Goal: Information Seeking & Learning: Learn about a topic

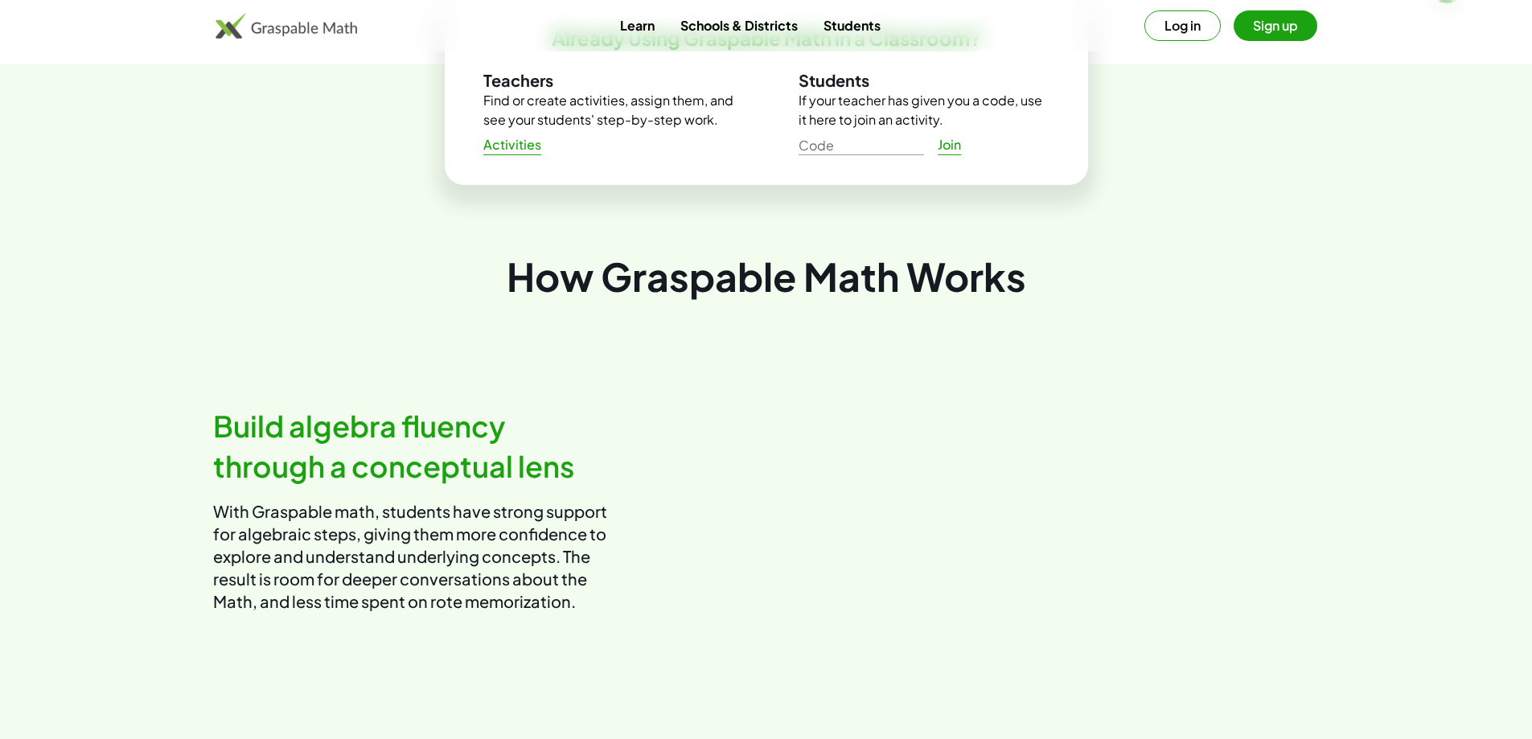
scroll to position [241, 0]
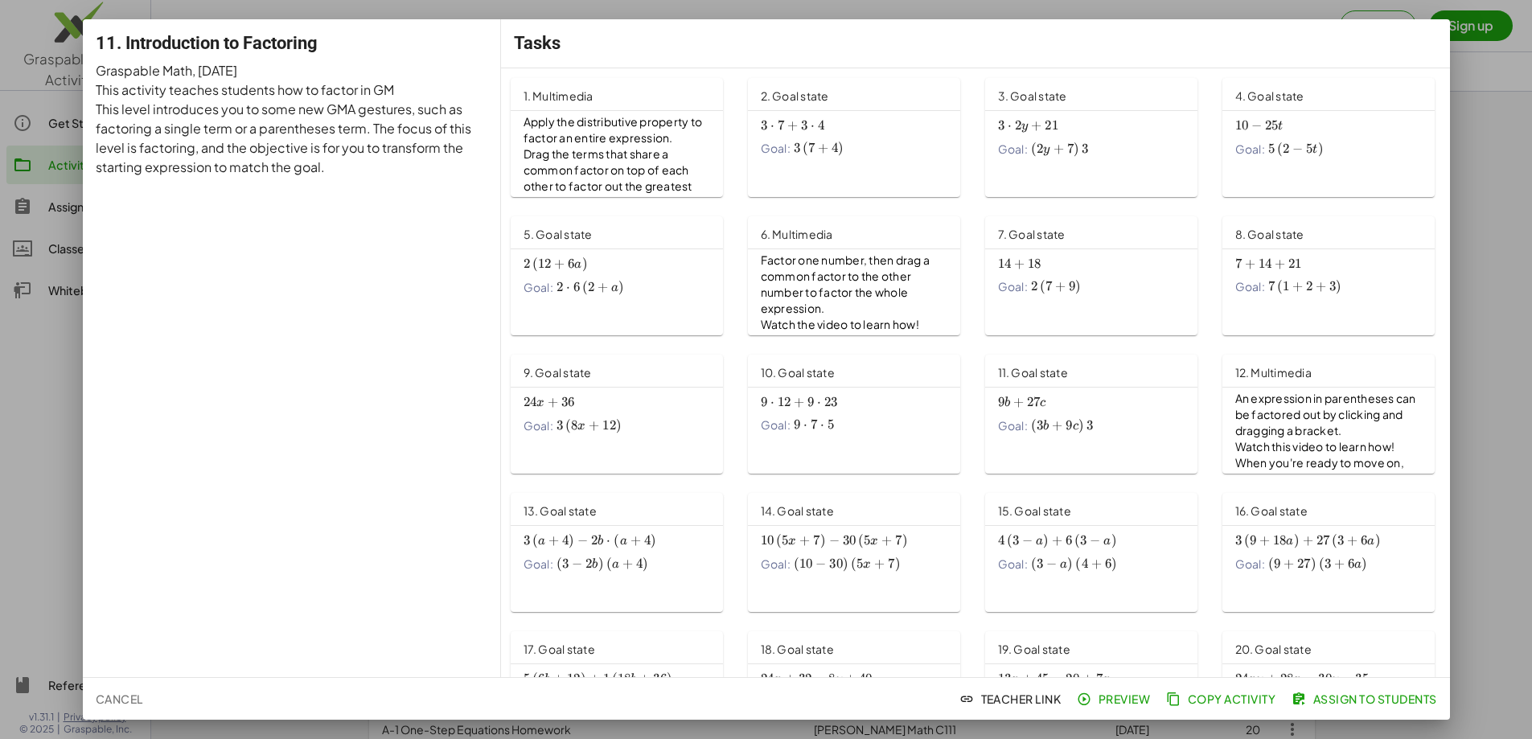
click at [863, 133] on span "3 ⋅ 7 + 3 ⋅ 4 3\cdot 7+3\cdot 4 3 ⋅ 7 + 3 ⋅ 4" at bounding box center [854, 125] width 187 height 16
click at [1461, 179] on div at bounding box center [766, 369] width 1532 height 739
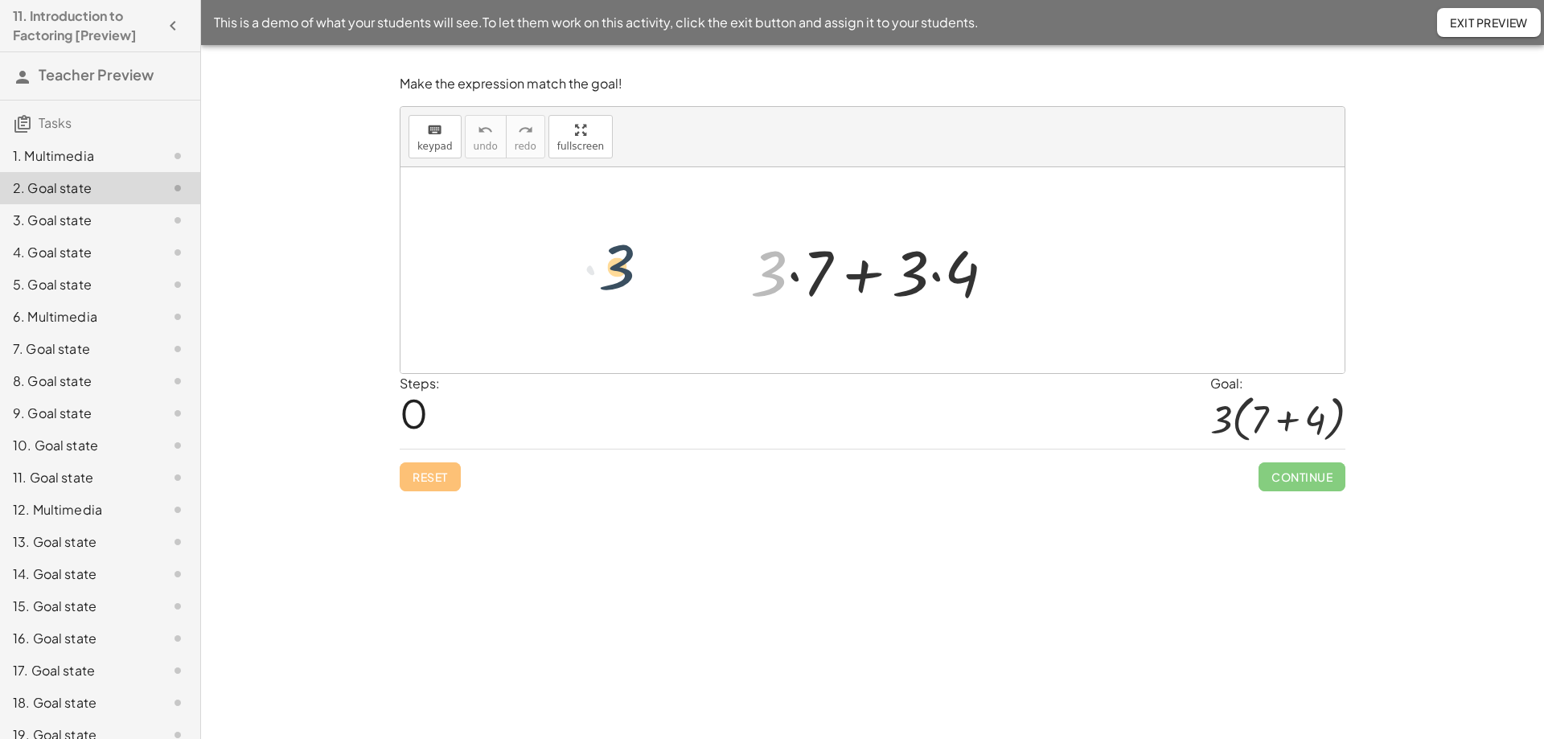
drag, startPoint x: 777, startPoint y: 273, endPoint x: 595, endPoint y: 283, distance: 182.0
drag, startPoint x: 913, startPoint y: 280, endPoint x: 744, endPoint y: 281, distance: 168.9
click at [744, 281] on div at bounding box center [878, 270] width 273 height 83
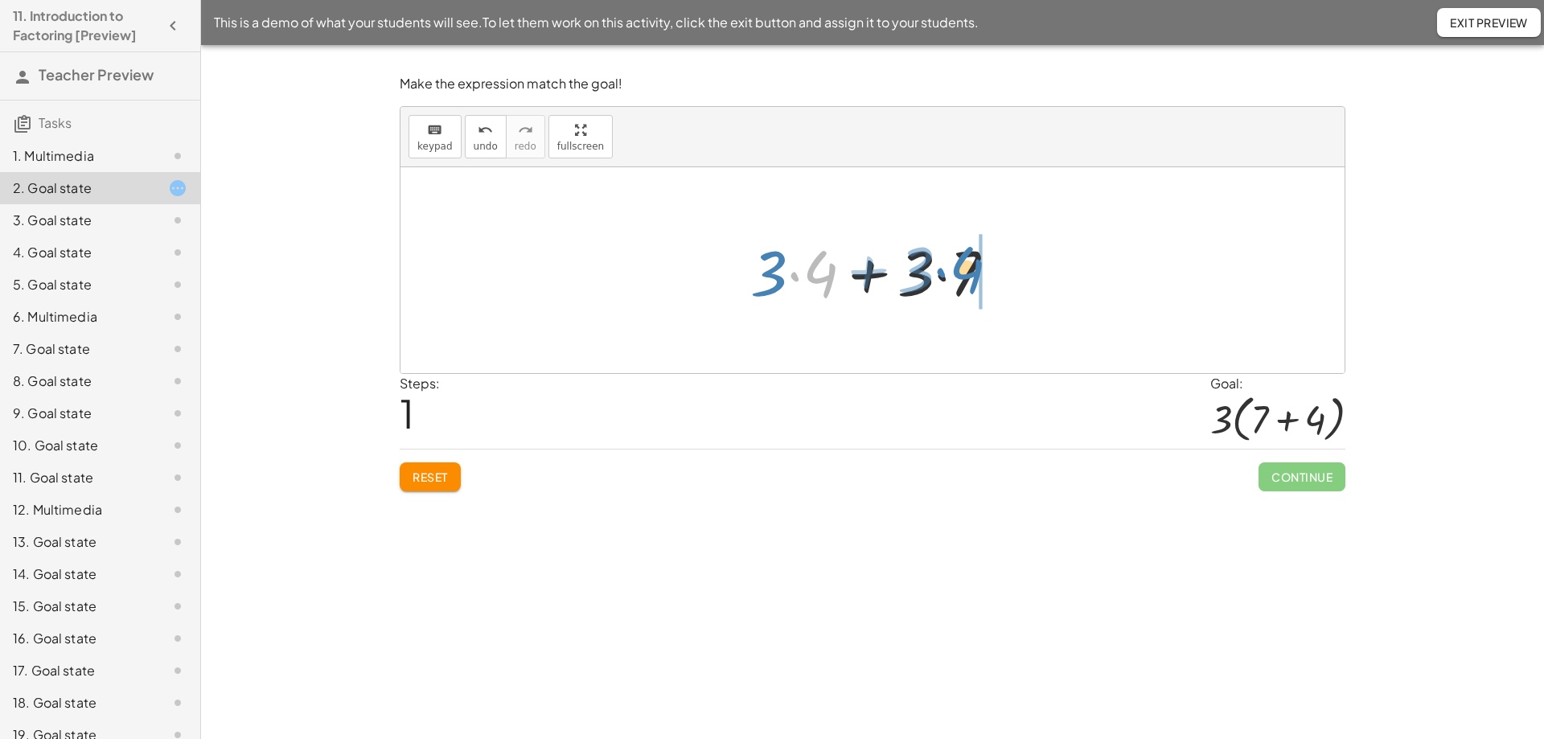
drag, startPoint x: 876, startPoint y: 269, endPoint x: 989, endPoint y: 269, distance: 113.4
click at [989, 269] on div at bounding box center [878, 270] width 273 height 83
drag, startPoint x: 822, startPoint y: 265, endPoint x: 1001, endPoint y: 272, distance: 179.5
click at [1001, 272] on div at bounding box center [878, 270] width 273 height 83
click at [876, 272] on div at bounding box center [878, 270] width 273 height 83
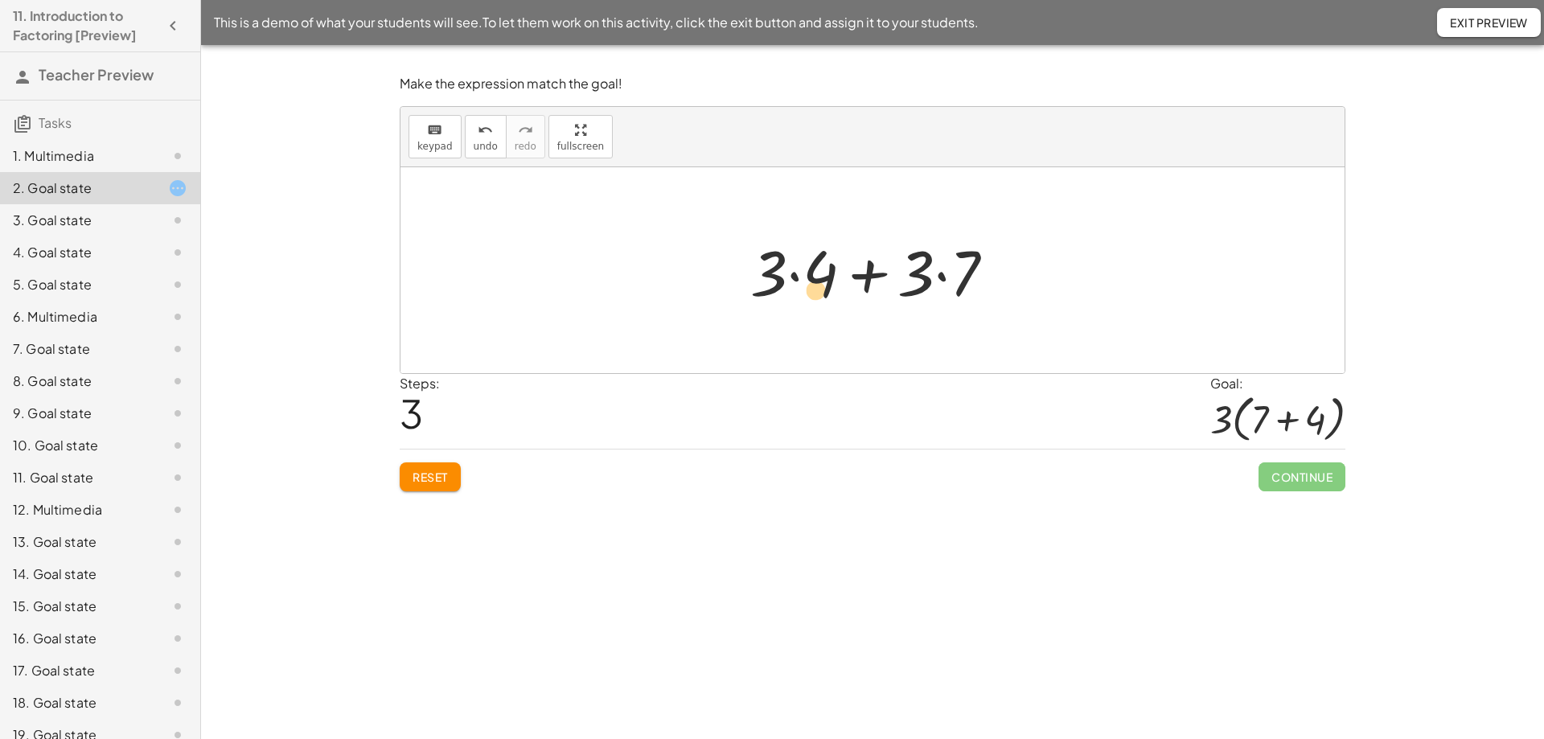
drag, startPoint x: 944, startPoint y: 278, endPoint x: 794, endPoint y: 295, distance: 150.5
click at [794, 295] on div at bounding box center [878, 270] width 273 height 83
drag, startPoint x: 942, startPoint y: 275, endPoint x: 781, endPoint y: 284, distance: 161.1
click at [774, 285] on div at bounding box center [878, 270] width 273 height 83
drag, startPoint x: 830, startPoint y: 285, endPoint x: 977, endPoint y: 275, distance: 147.5
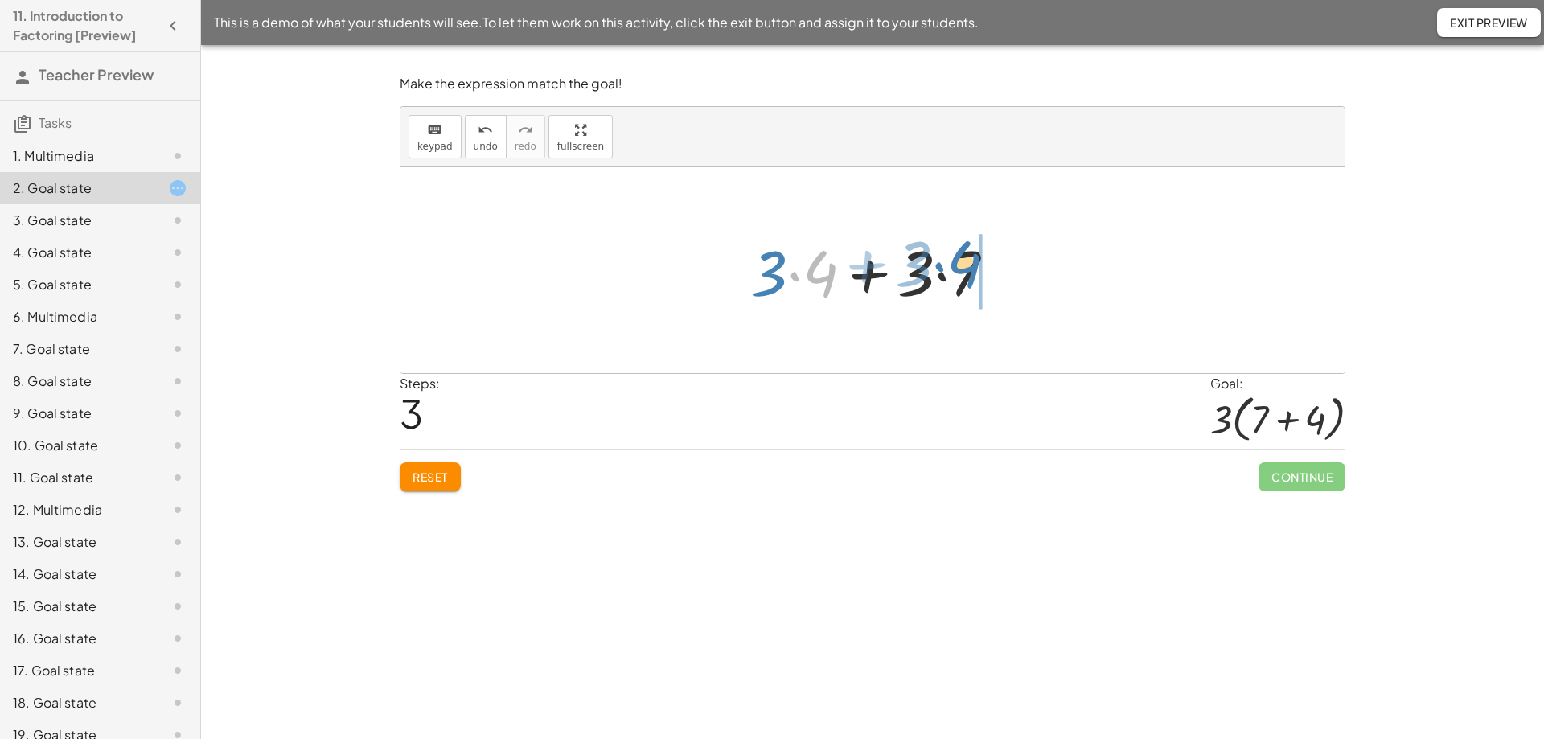
click at [977, 275] on div at bounding box center [878, 270] width 273 height 83
drag, startPoint x: 909, startPoint y: 274, endPoint x: 744, endPoint y: 273, distance: 165.7
click at [744, 273] on div at bounding box center [878, 270] width 273 height 83
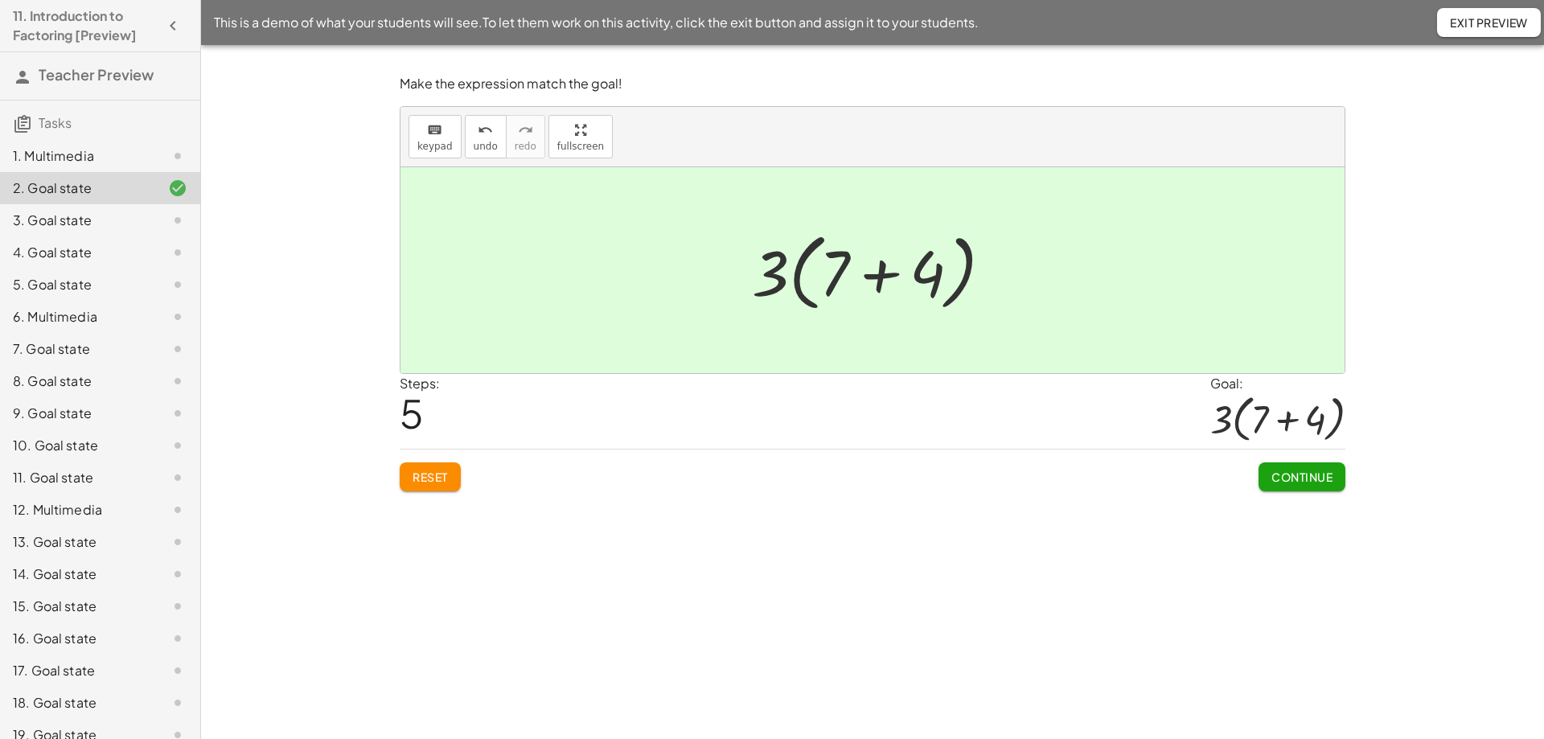
click at [1310, 467] on button "Continue" at bounding box center [1301, 476] width 87 height 29
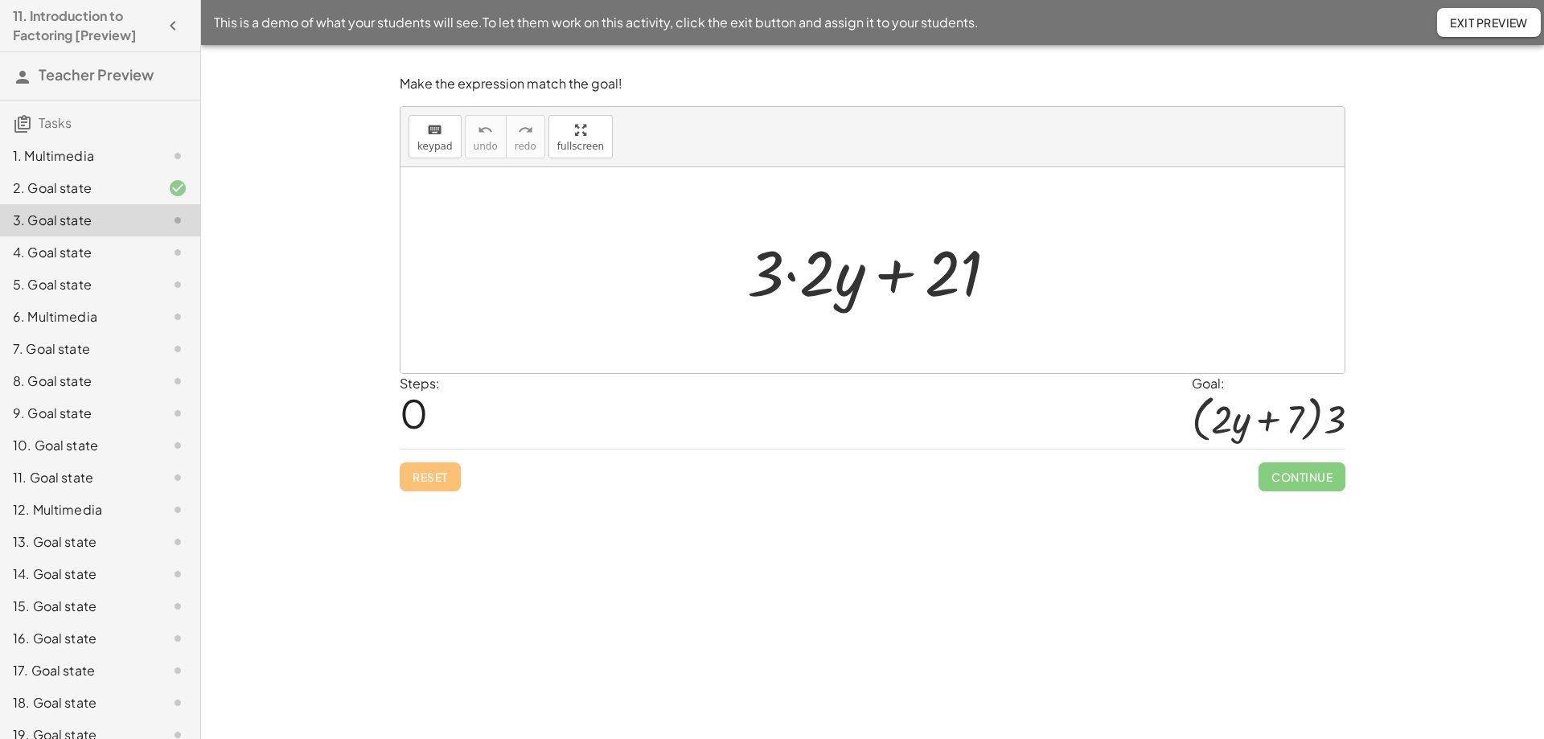
click at [955, 260] on div at bounding box center [878, 270] width 279 height 83
click at [942, 291] on div at bounding box center [878, 270] width 279 height 83
click at [946, 269] on div at bounding box center [878, 270] width 279 height 83
click at [943, 265] on div at bounding box center [878, 270] width 279 height 83
drag, startPoint x: 941, startPoint y: 261, endPoint x: 927, endPoint y: 242, distance: 23.0
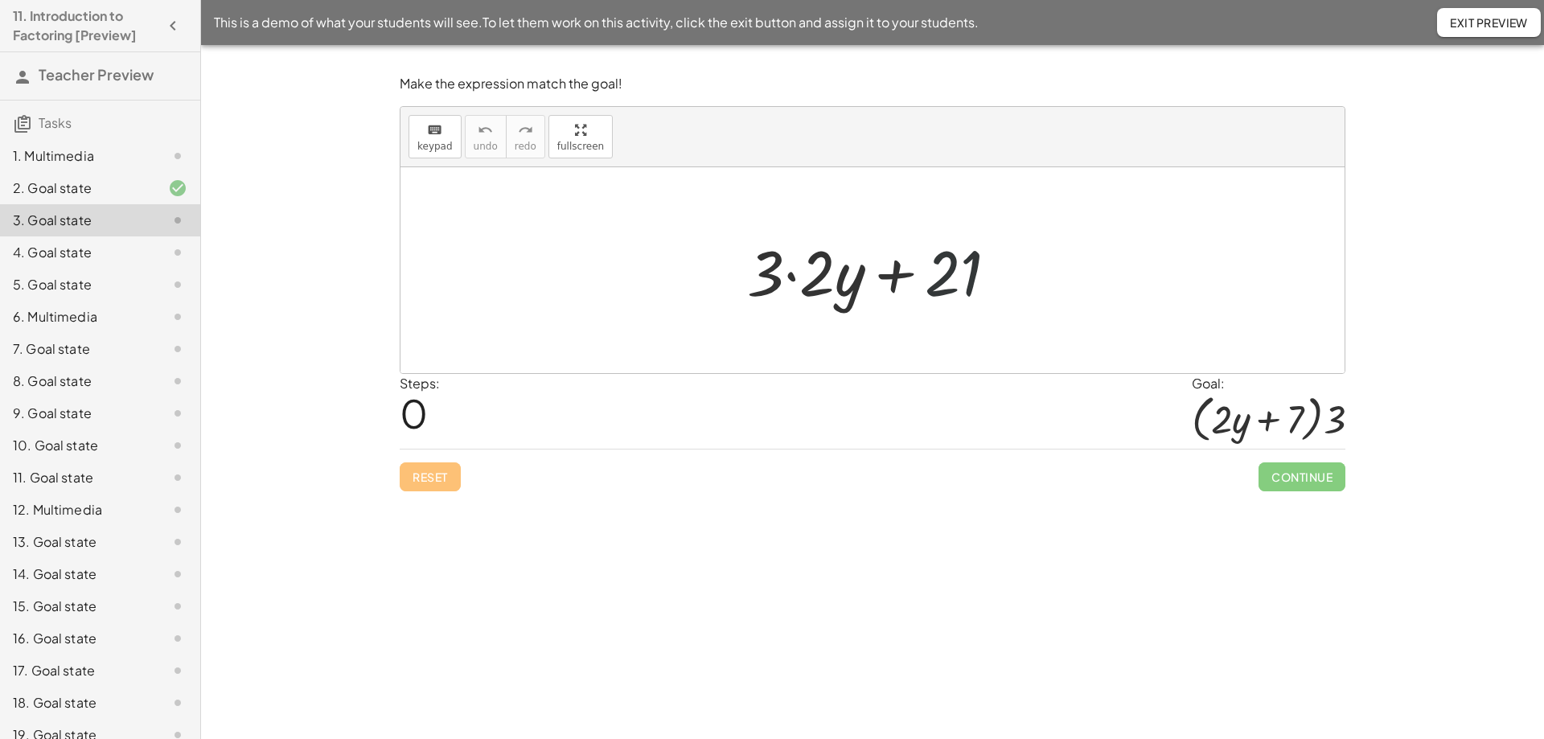
click at [927, 242] on div at bounding box center [878, 270] width 279 height 83
drag, startPoint x: 954, startPoint y: 265, endPoint x: 1028, endPoint y: 93, distance: 187.3
click at [0, 0] on div "Make the expression match the goal! keyboard keypad undo undo redo redo fullscr…" at bounding box center [0, 0] width 0 height 0
drag, startPoint x: 774, startPoint y: 272, endPoint x: 973, endPoint y: 263, distance: 198.8
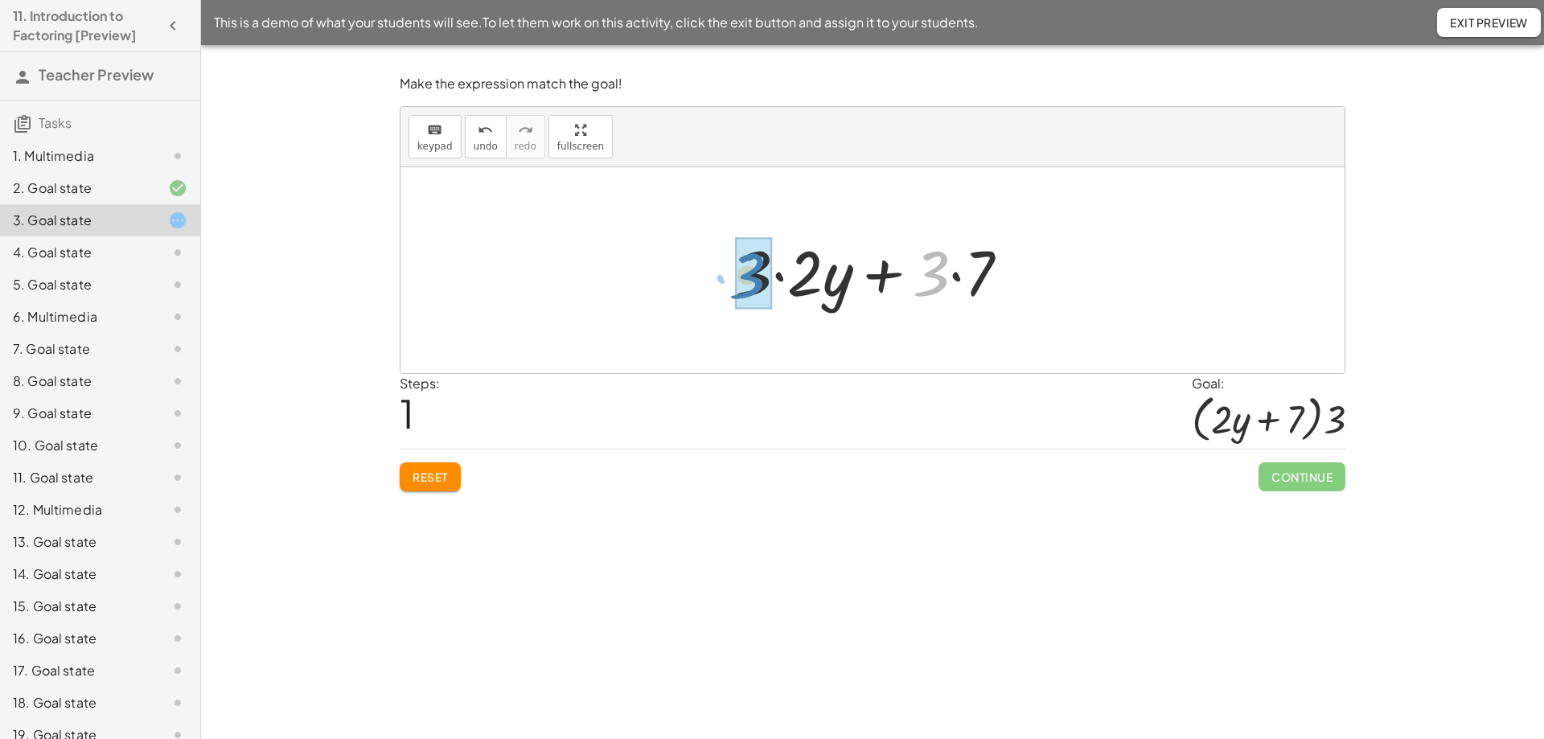
drag, startPoint x: 938, startPoint y: 274, endPoint x: 760, endPoint y: 277, distance: 177.7
click at [1309, 460] on div "Continue" at bounding box center [1301, 471] width 87 height 42
click at [1309, 470] on span "Continue" at bounding box center [1301, 476] width 87 height 29
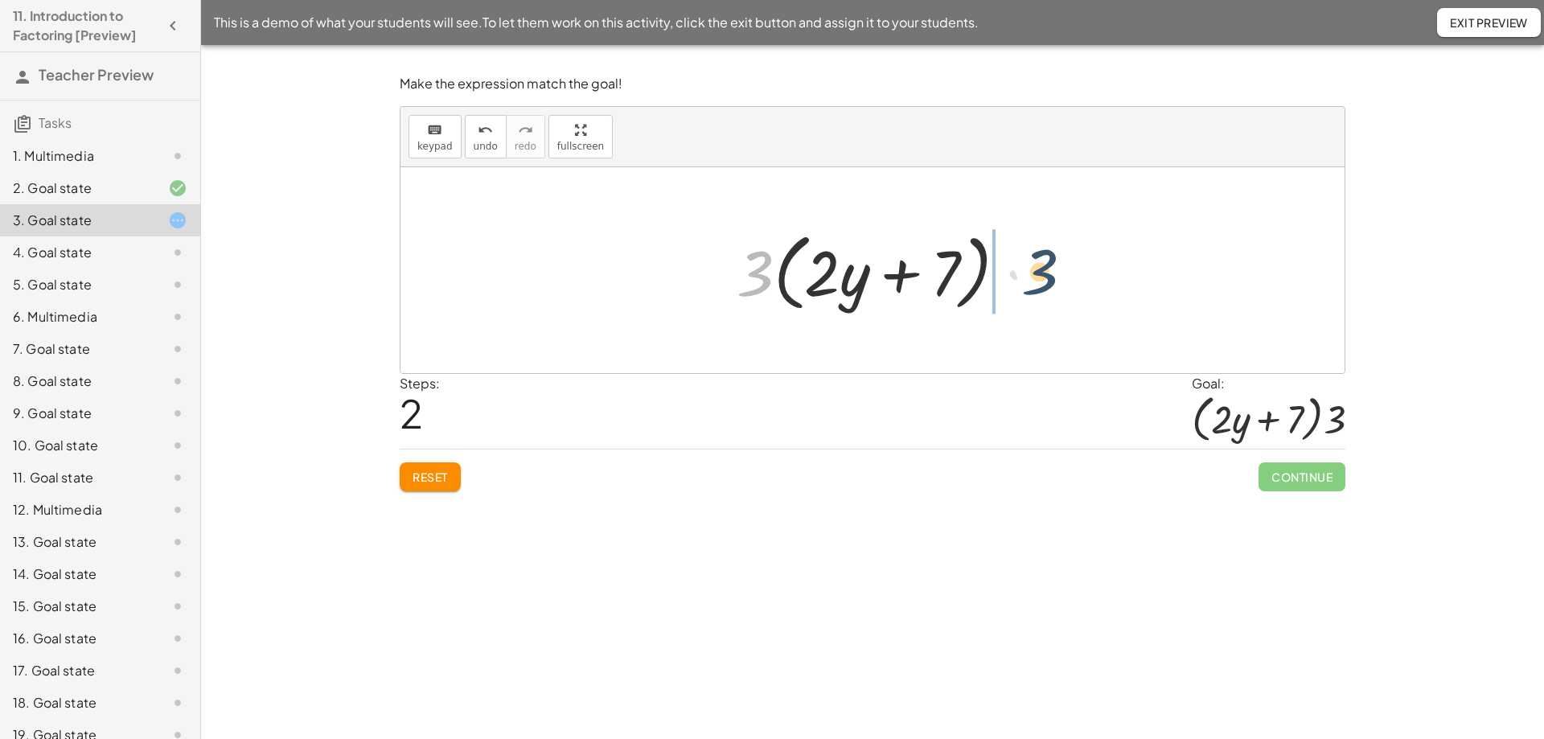
drag, startPoint x: 743, startPoint y: 284, endPoint x: 1030, endPoint y: 282, distance: 287.1
click at [1030, 282] on div "+ · 3 · 2 · y + 21 + · 3 · 2 · y + · 3 · 7 · 3 + 3 · 2 · y + · 7 · ( )" at bounding box center [872, 270] width 320 height 101
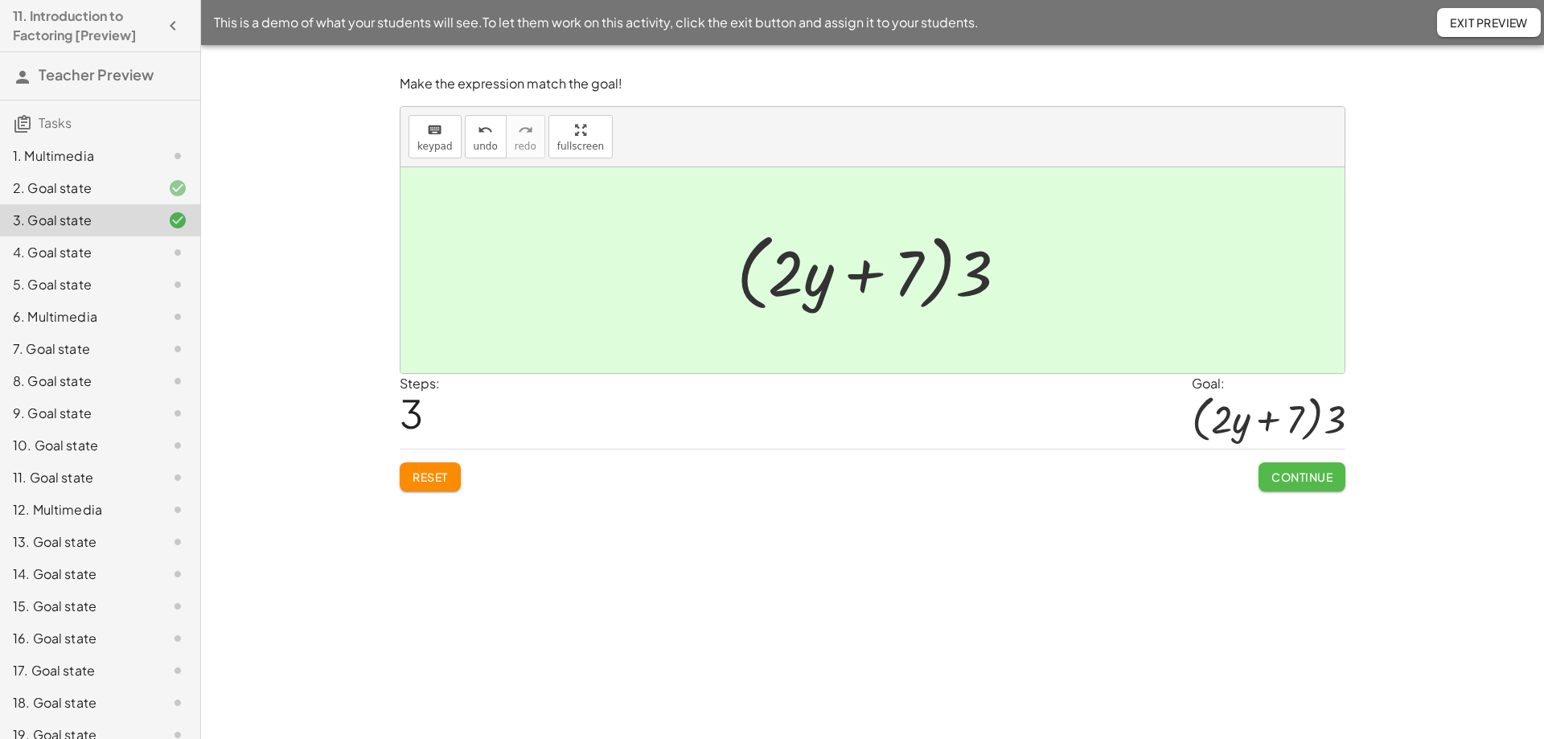
click at [1294, 474] on span "Continue" at bounding box center [1301, 477] width 61 height 14
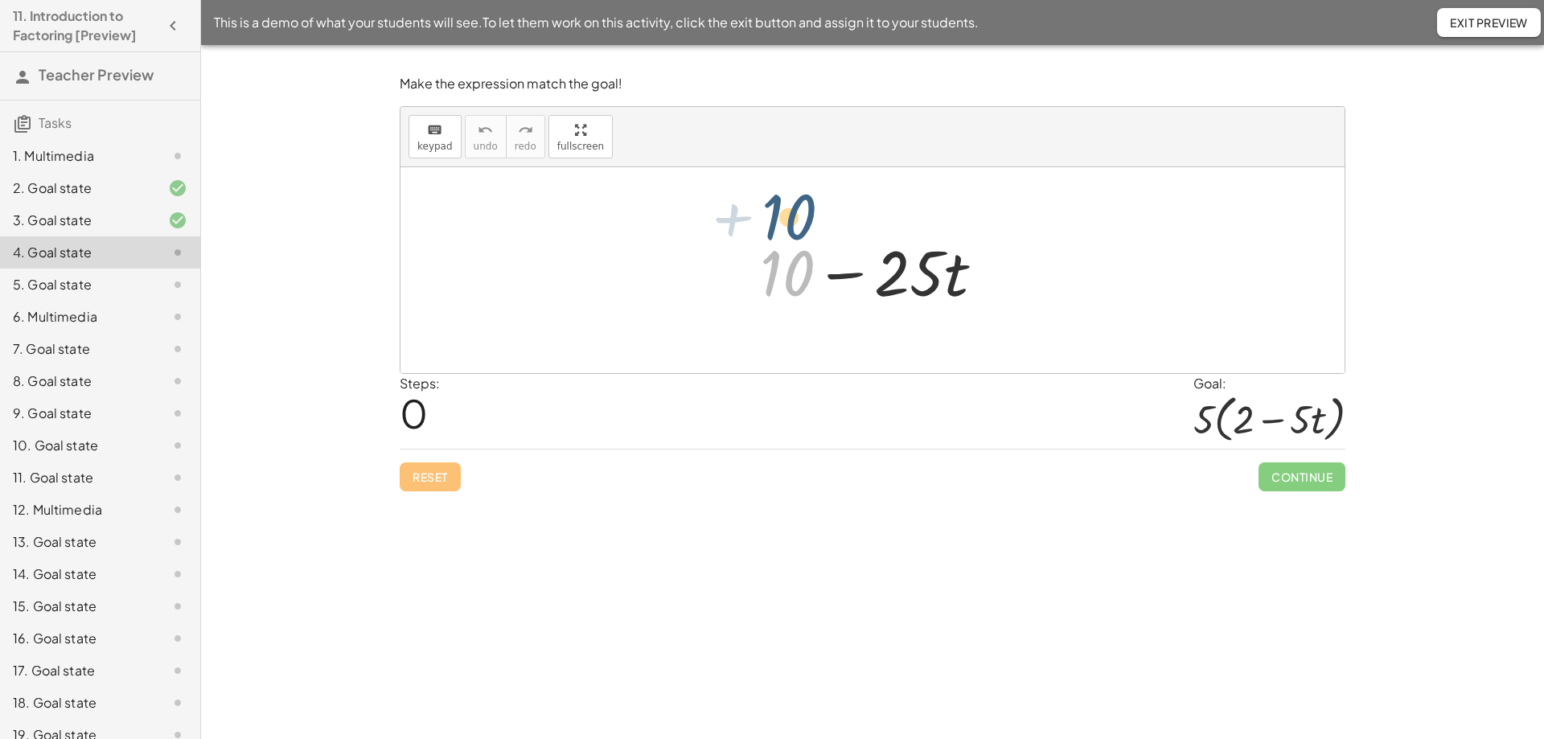
drag, startPoint x: 790, startPoint y: 280, endPoint x: 791, endPoint y: 228, distance: 51.5
drag, startPoint x: 930, startPoint y: 278, endPoint x: 800, endPoint y: 277, distance: 130.3
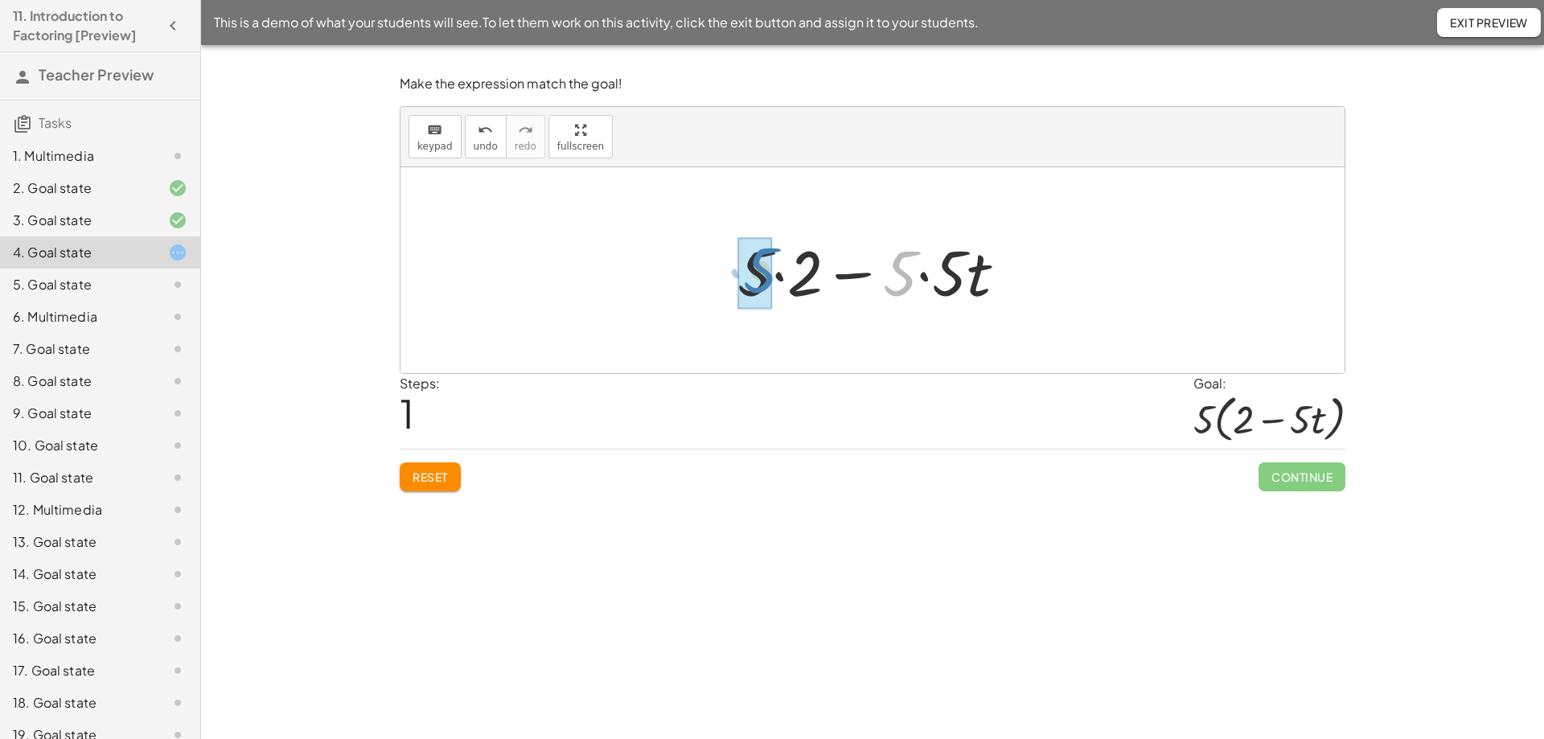
drag, startPoint x: 906, startPoint y: 283, endPoint x: 766, endPoint y: 281, distance: 140.7
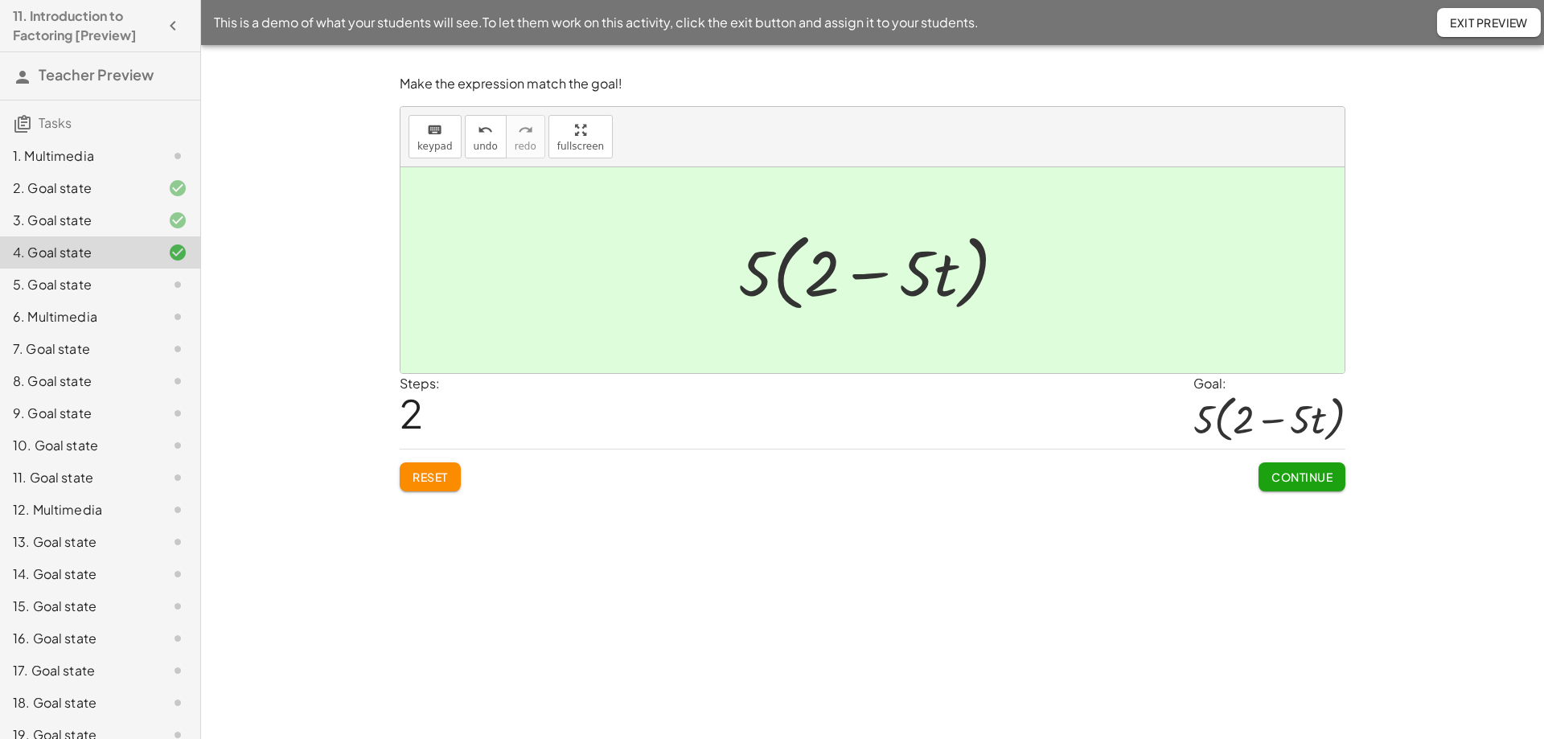
click at [1325, 474] on span "Continue" at bounding box center [1301, 477] width 61 height 14
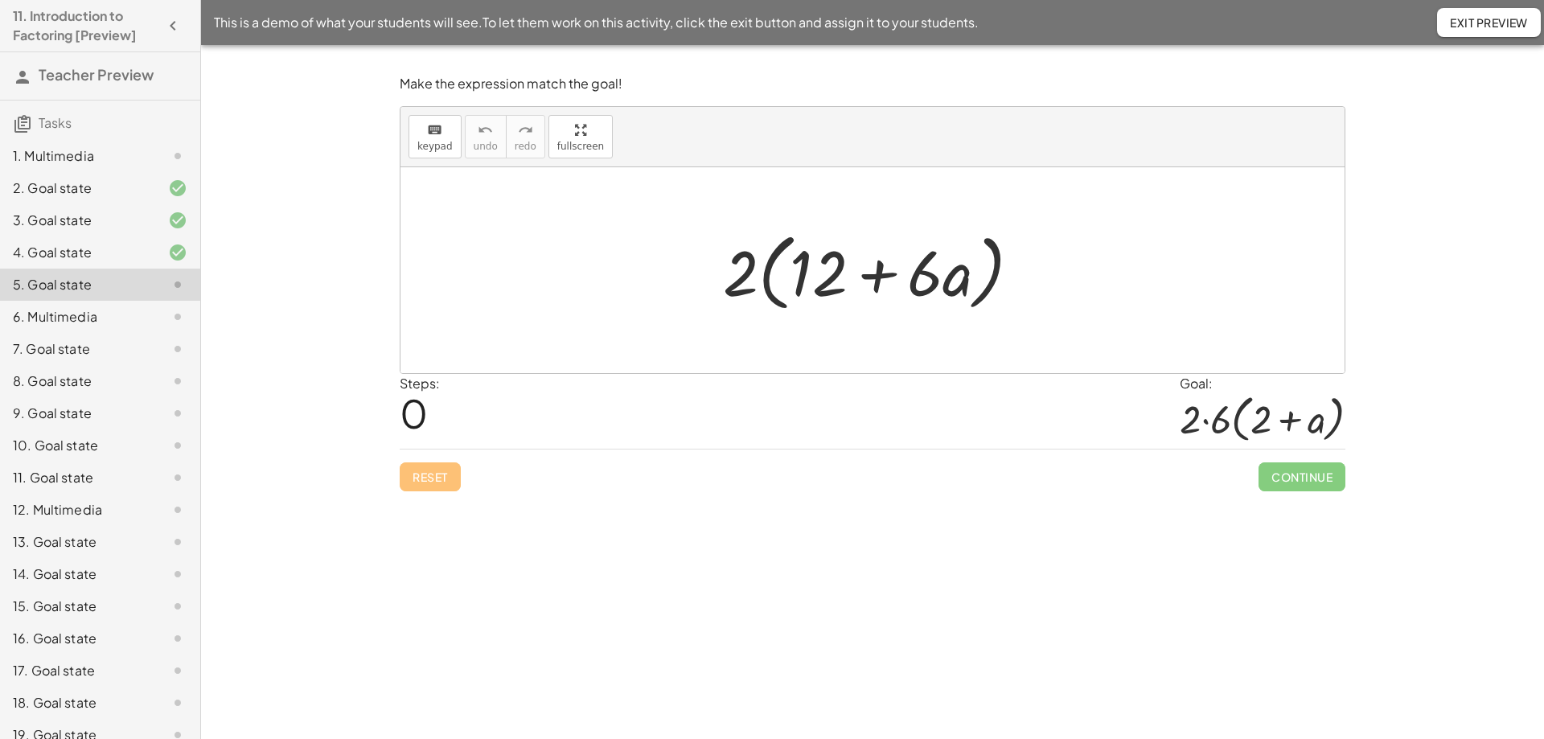
click at [837, 265] on div at bounding box center [878, 270] width 326 height 92
drag, startPoint x: 926, startPoint y: 277, endPoint x: 827, endPoint y: 285, distance: 99.2
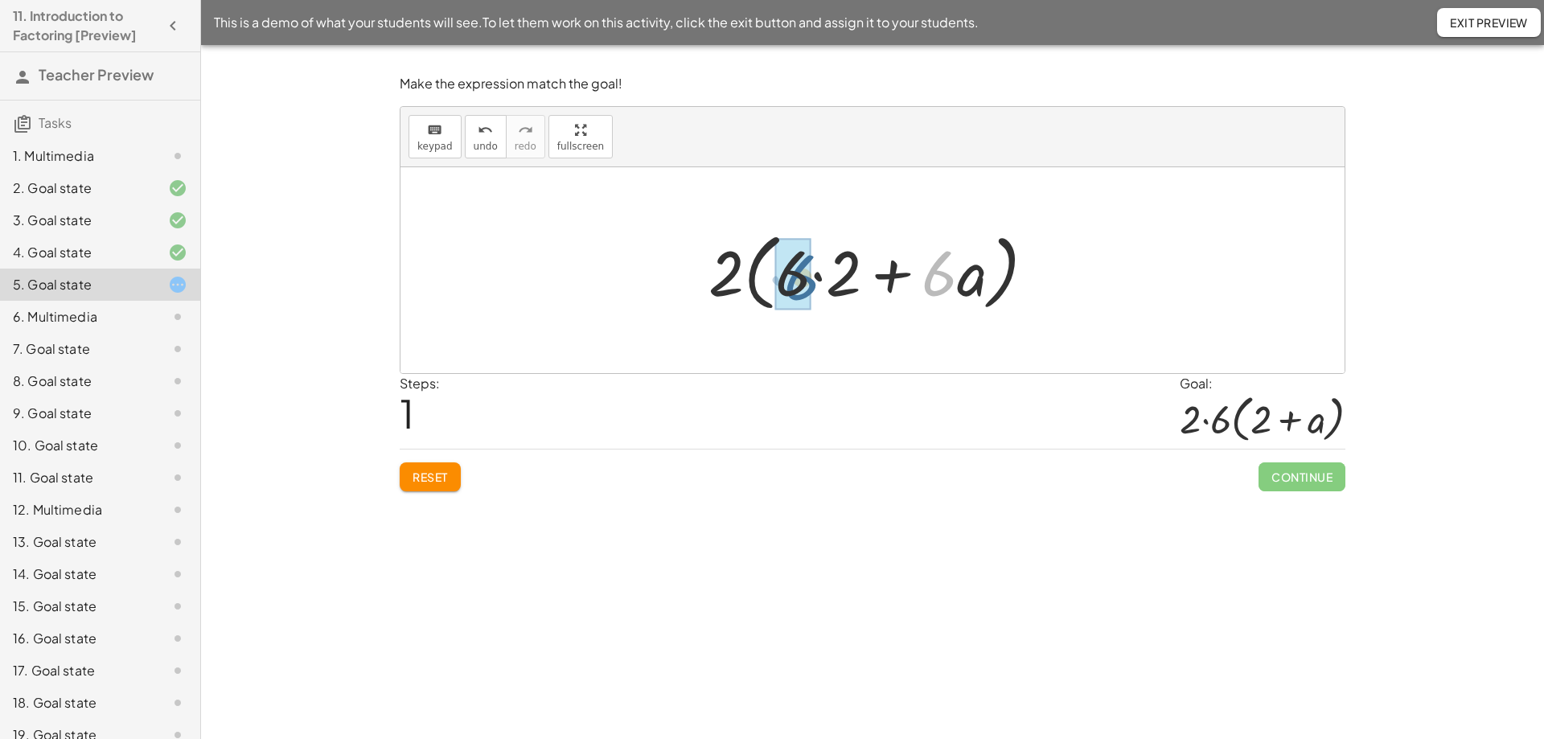
drag, startPoint x: 945, startPoint y: 277, endPoint x: 807, endPoint y: 282, distance: 138.4
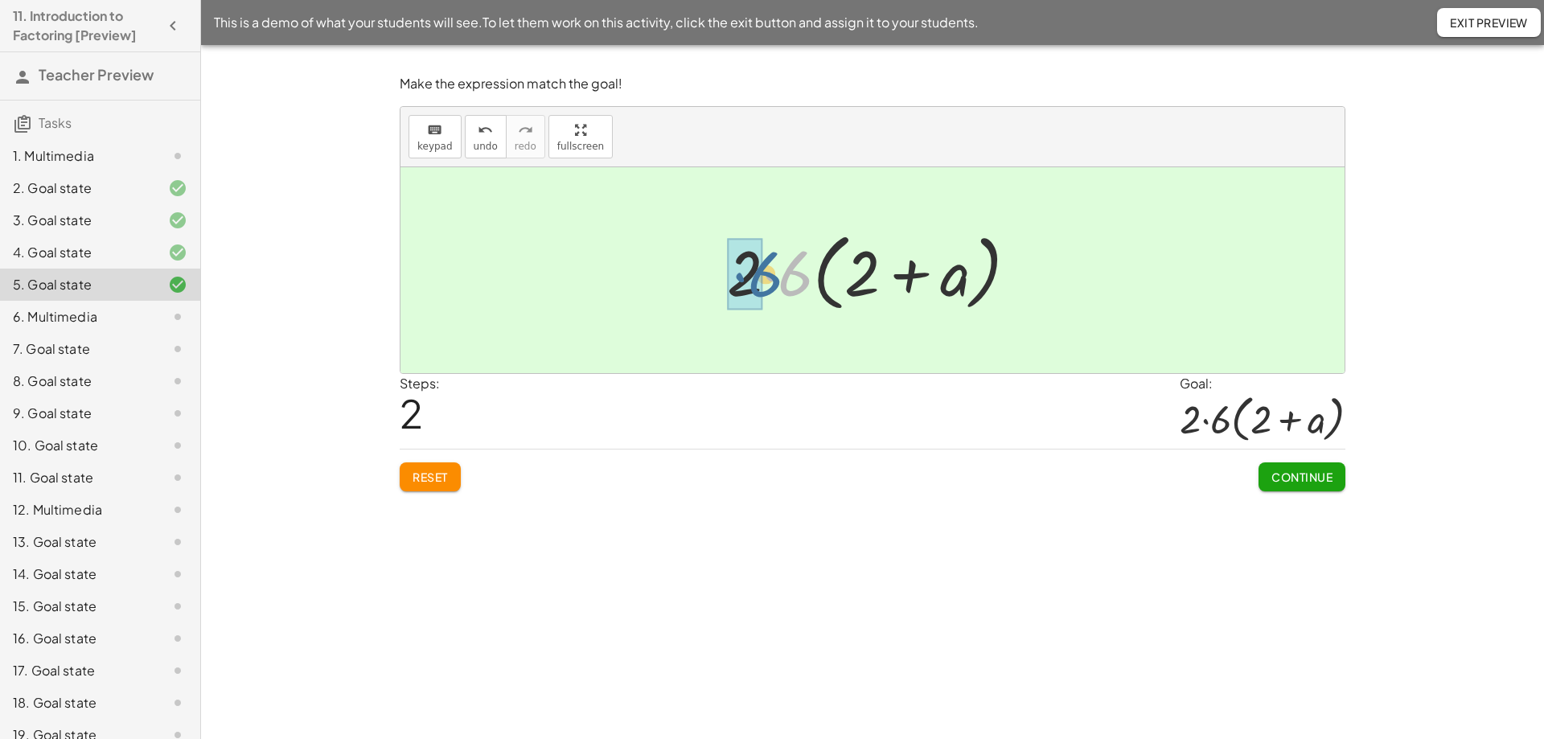
drag, startPoint x: 804, startPoint y: 280, endPoint x: 774, endPoint y: 281, distance: 29.8
click at [774, 281] on div at bounding box center [879, 270] width 320 height 92
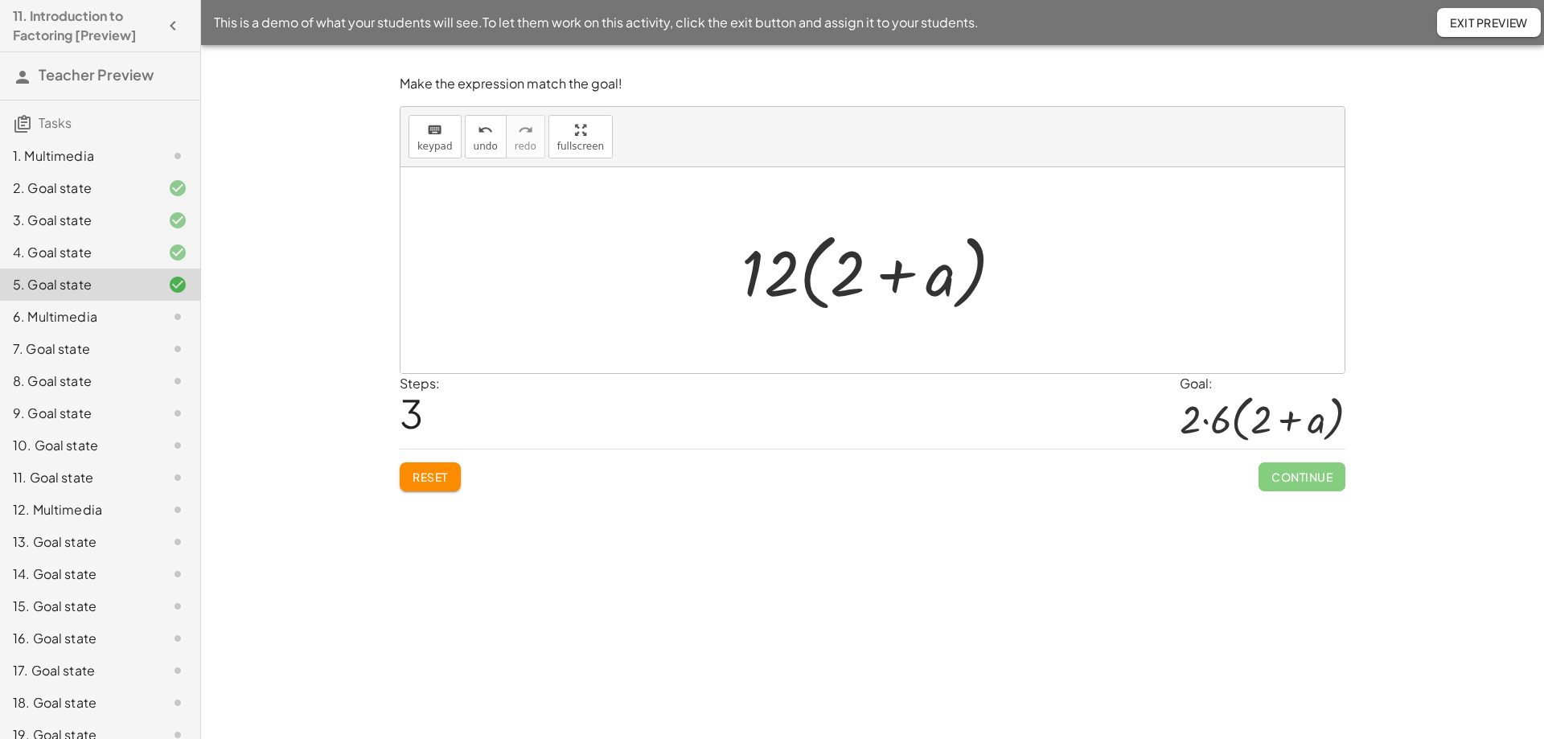
click at [780, 277] on div at bounding box center [878, 270] width 291 height 92
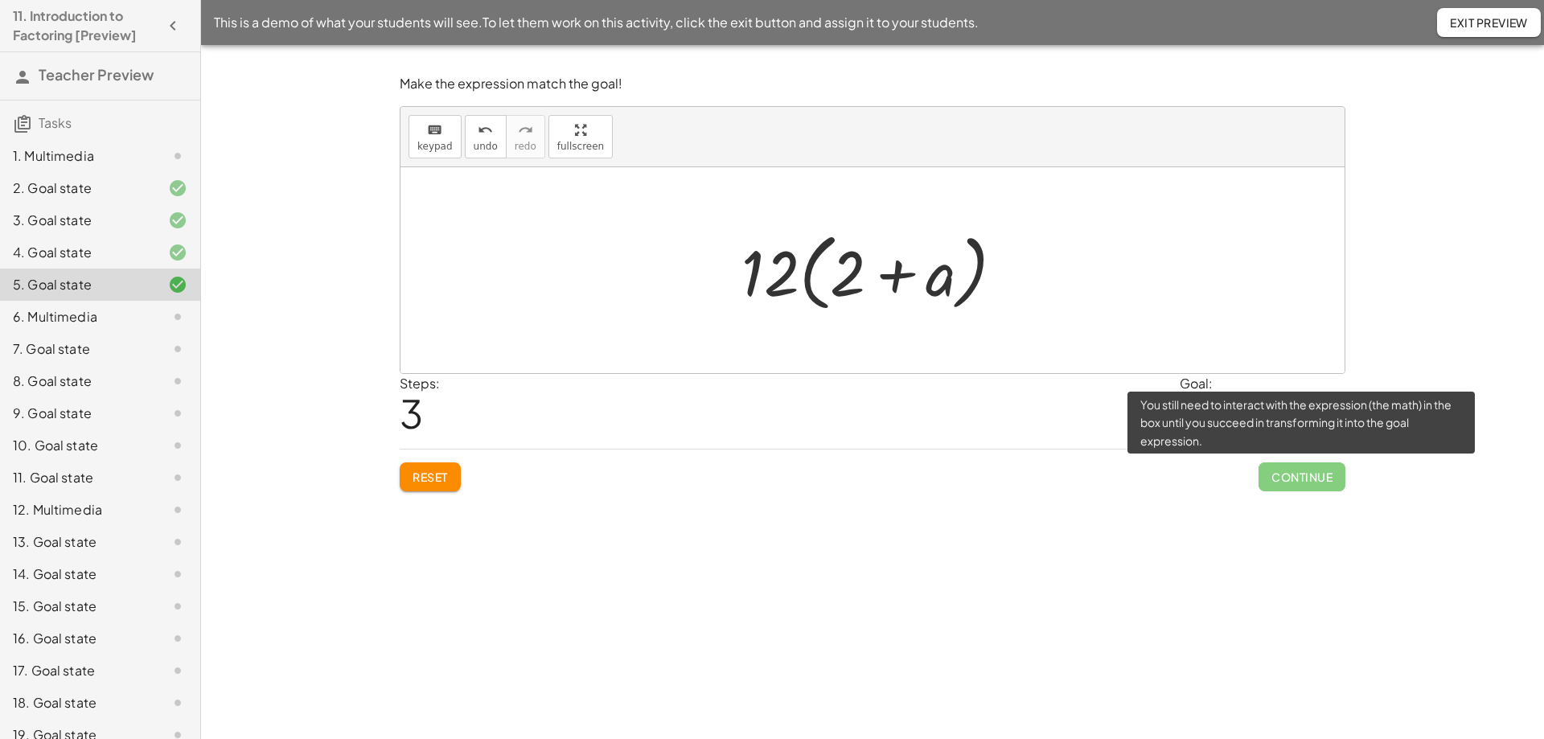
click at [1312, 469] on span "Continue" at bounding box center [1301, 476] width 87 height 29
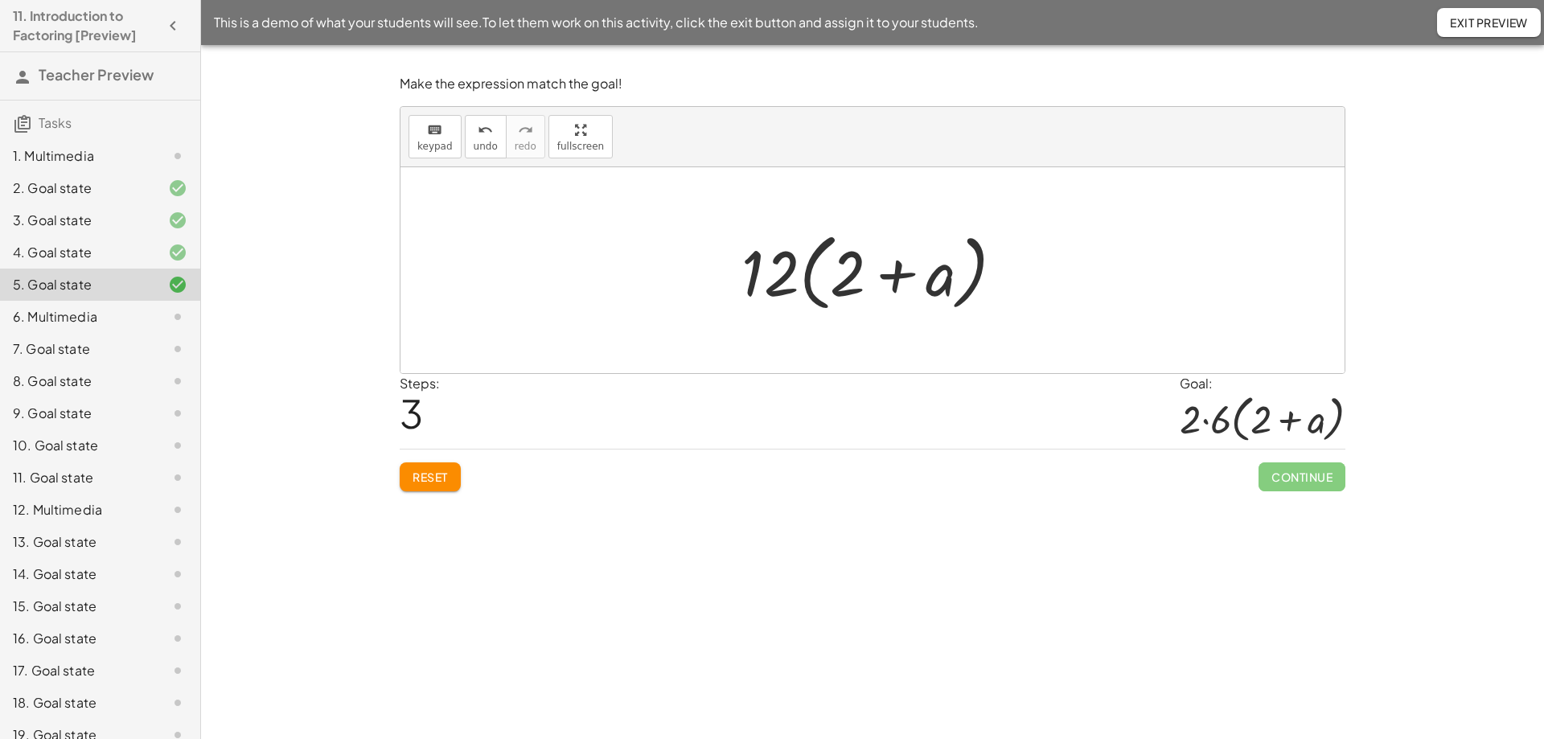
click at [1476, 25] on span "Exit Preview" at bounding box center [1489, 22] width 78 height 14
